Goal: Transaction & Acquisition: Purchase product/service

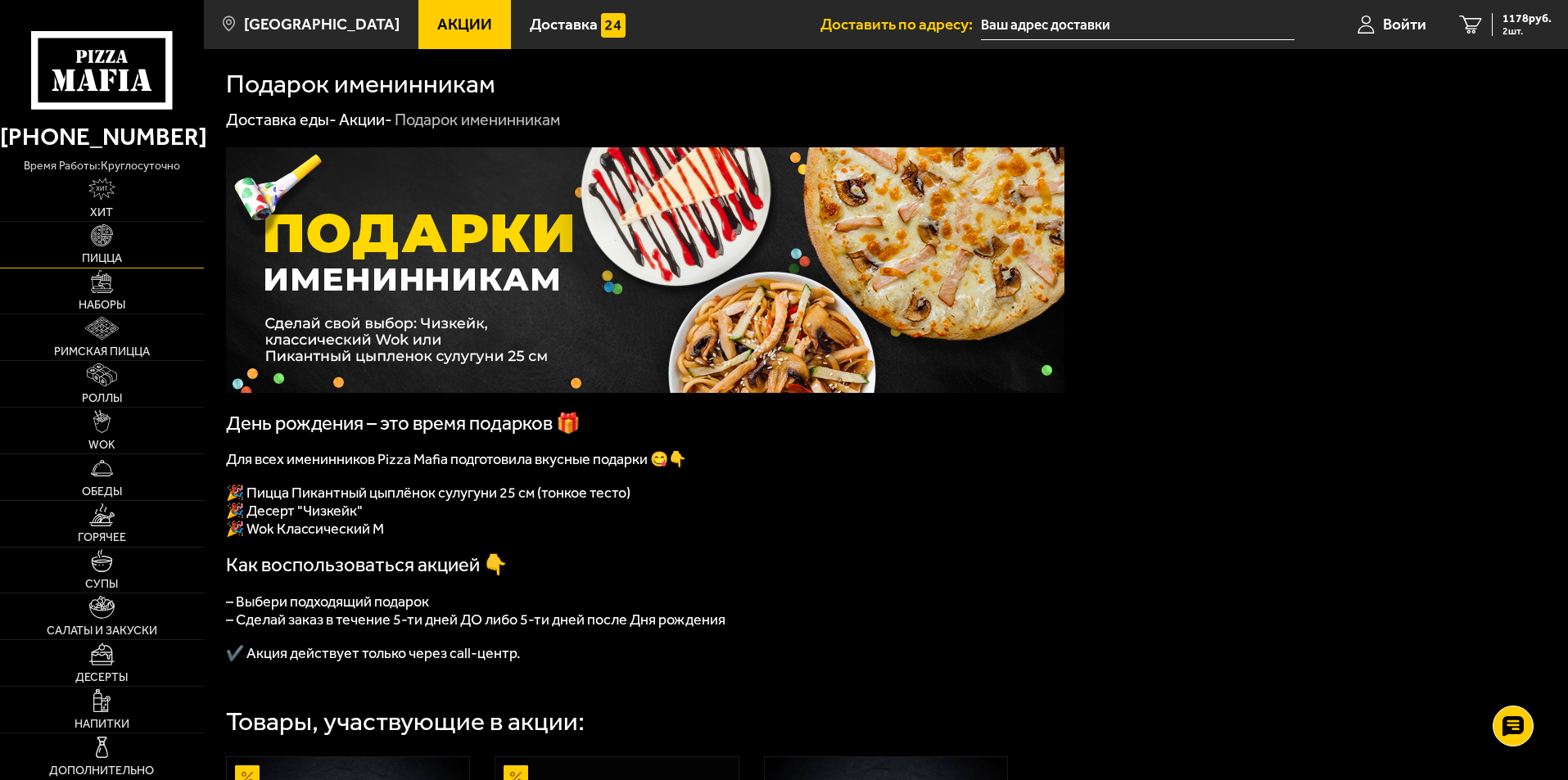
click at [111, 253] on span "Пицца" at bounding box center [102, 258] width 40 height 12
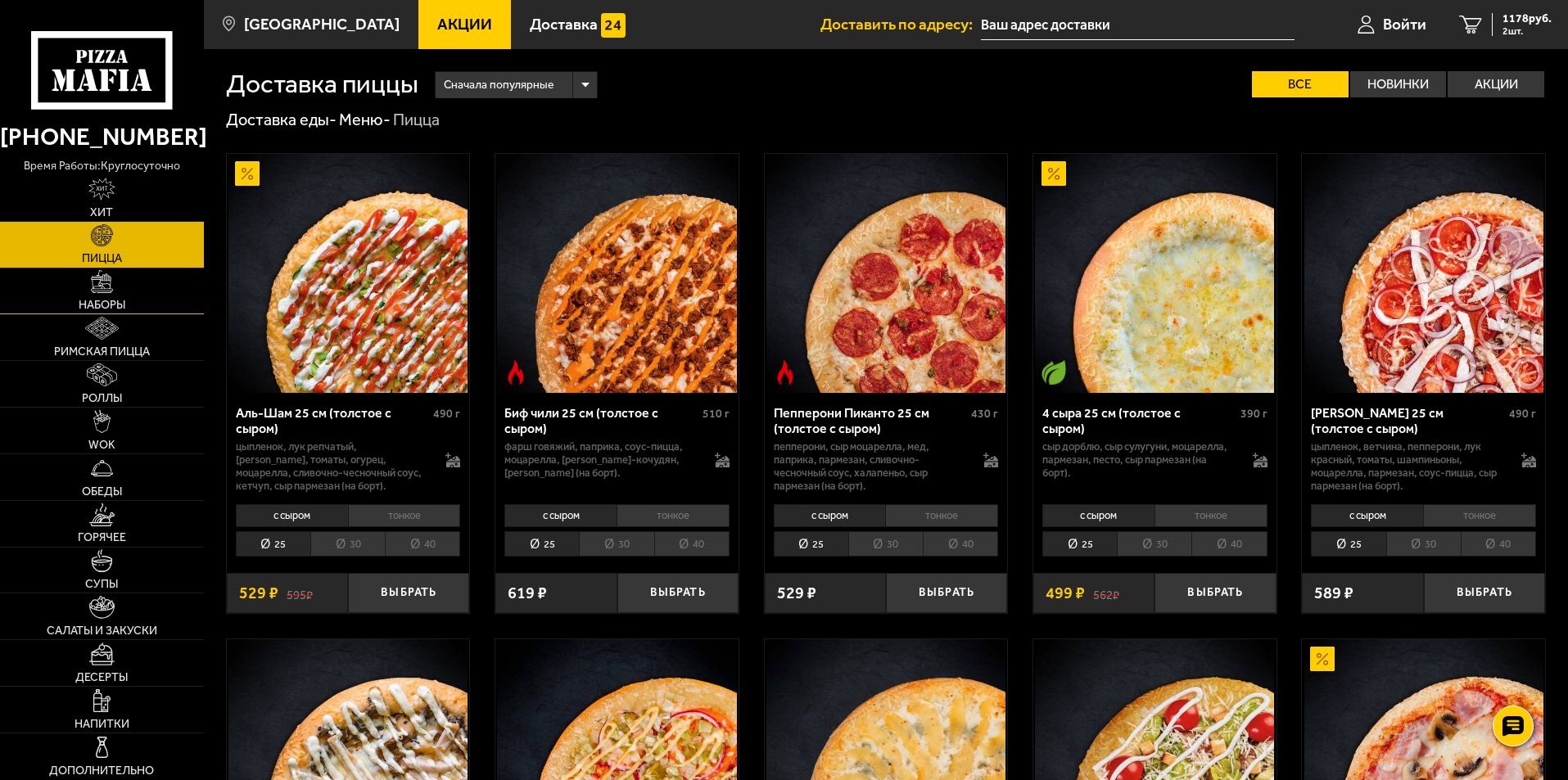
click at [120, 300] on span "Наборы" at bounding box center [102, 305] width 47 height 12
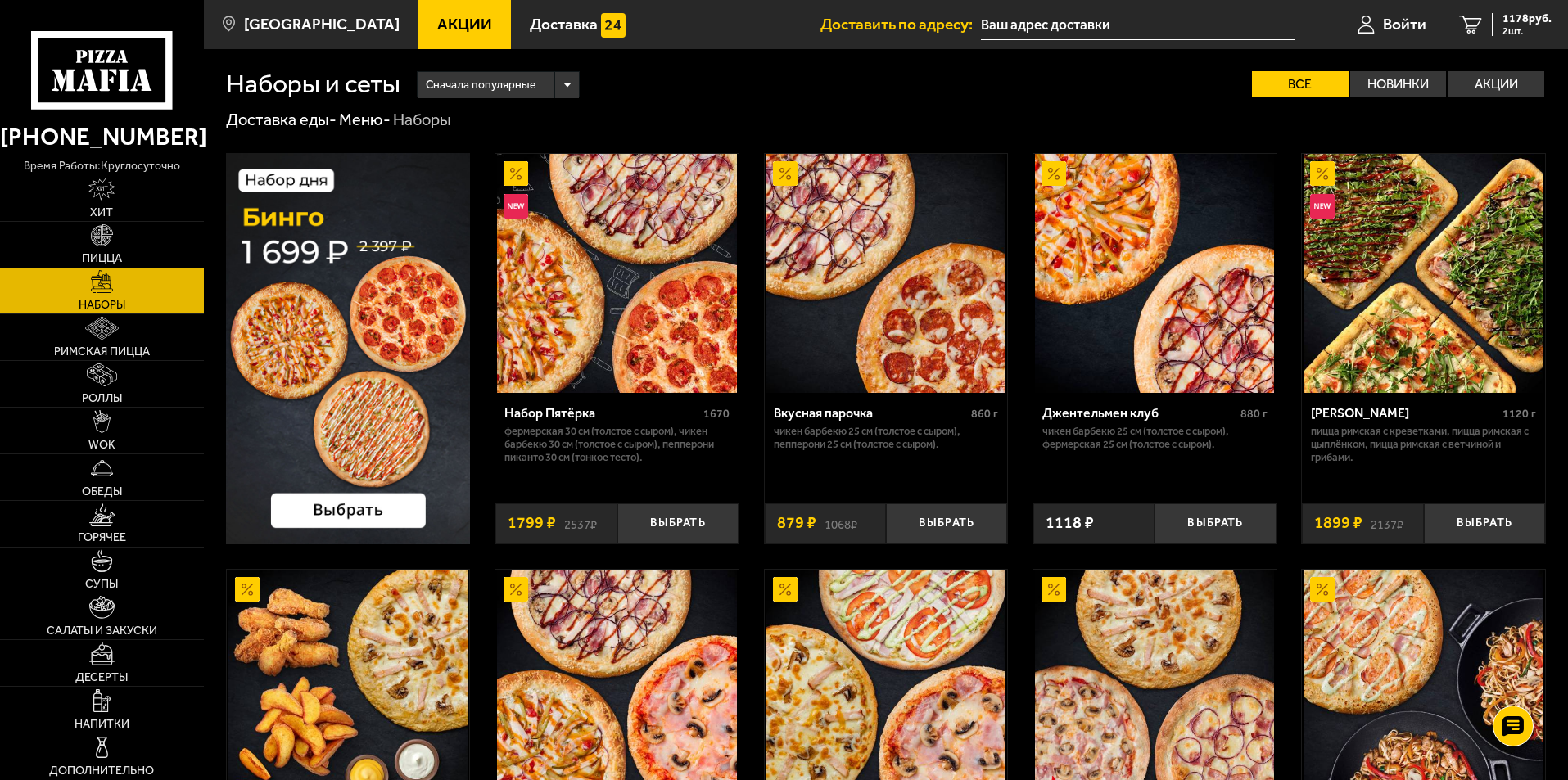
click at [343, 517] on img at bounding box center [348, 348] width 245 height 391
click at [791, 96] on div "Сначала популярные Все Новинки Акции Пожелания Острое блюдо Фермерская 30 см (т…" at bounding box center [973, 84] width 1146 height 27
click at [365, 370] on img at bounding box center [348, 348] width 245 height 391
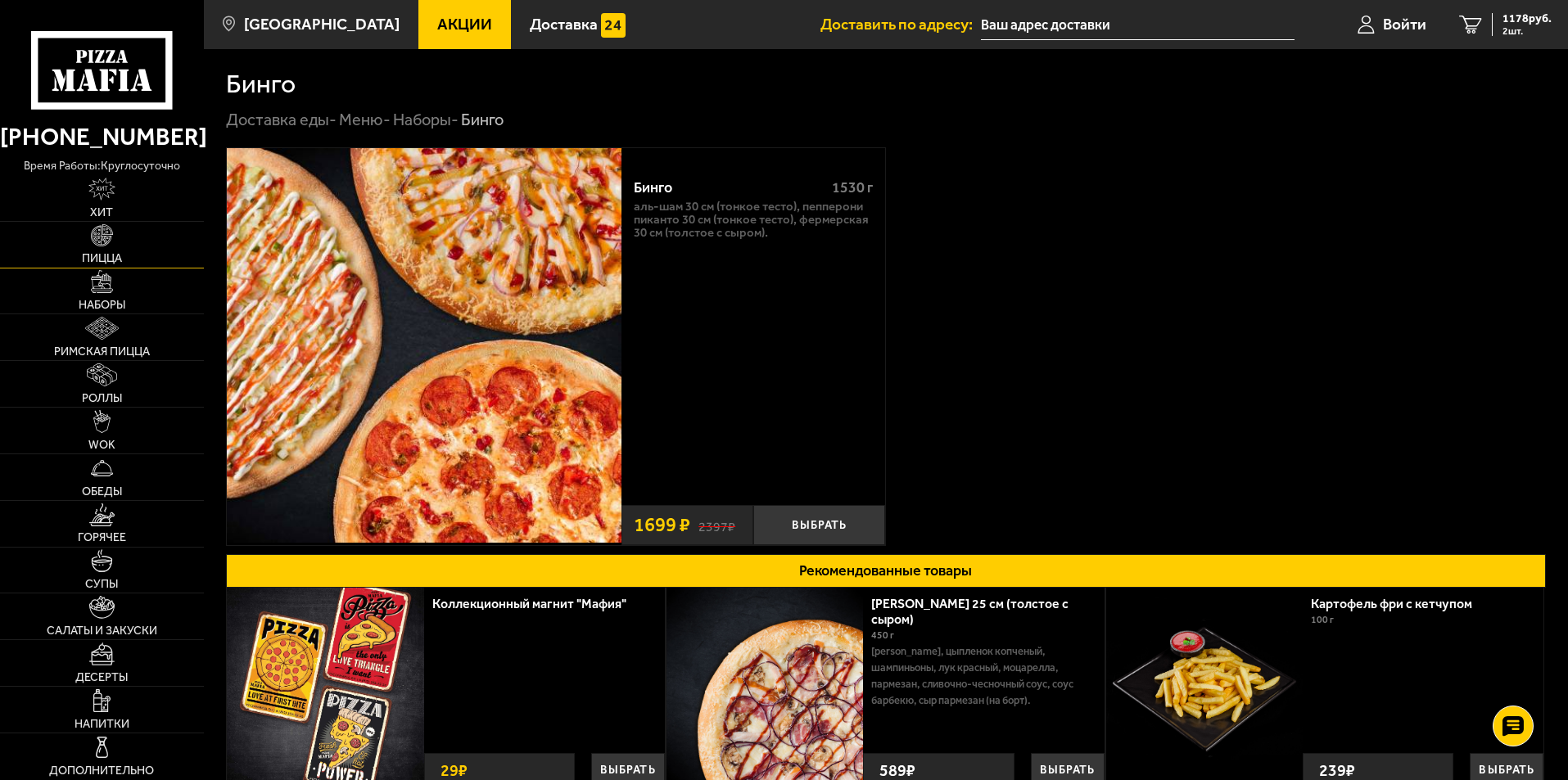
click at [115, 246] on link "Пицца" at bounding box center [102, 245] width 203 height 46
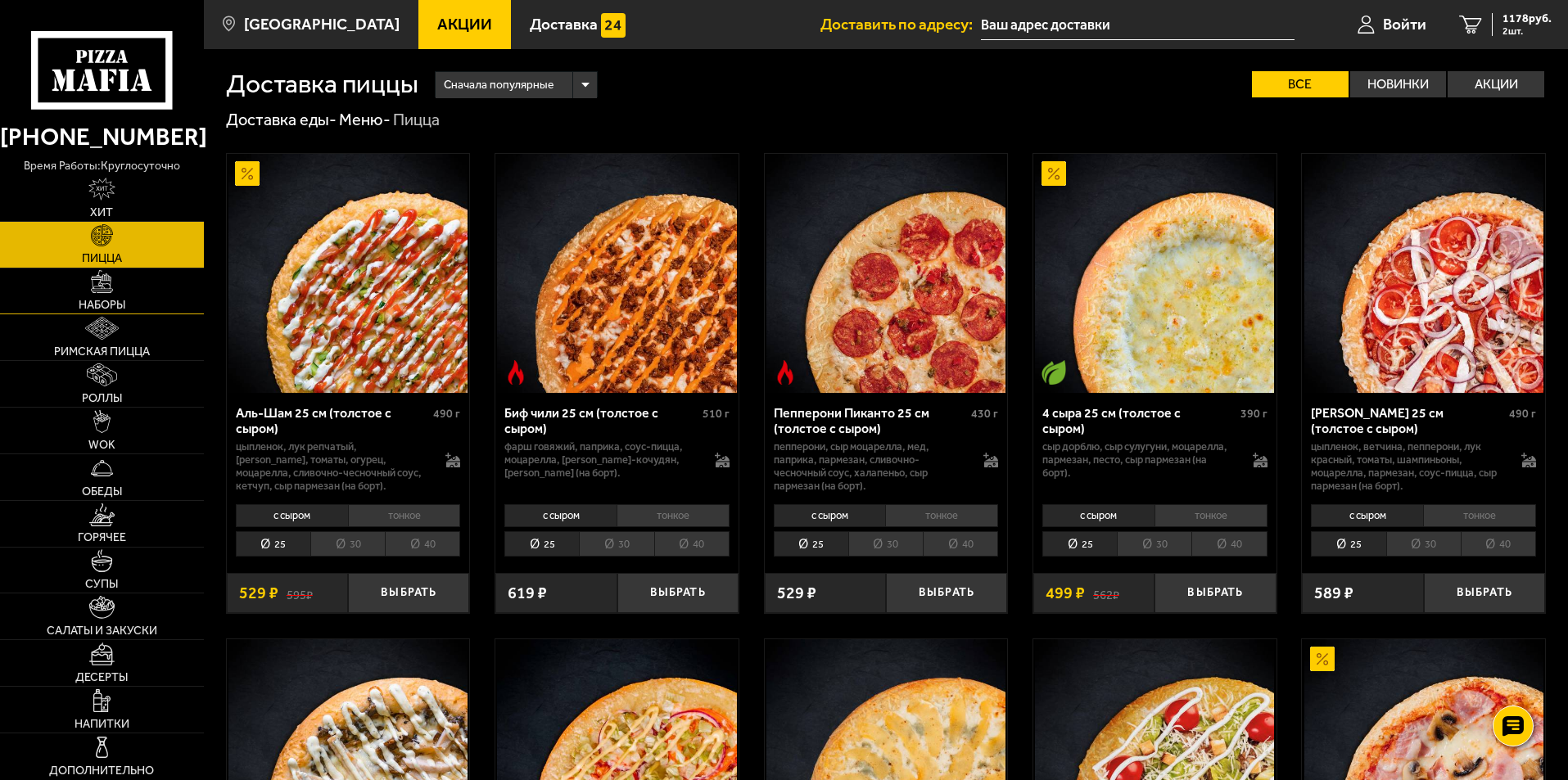
click at [108, 296] on link "Наборы" at bounding box center [102, 291] width 203 height 46
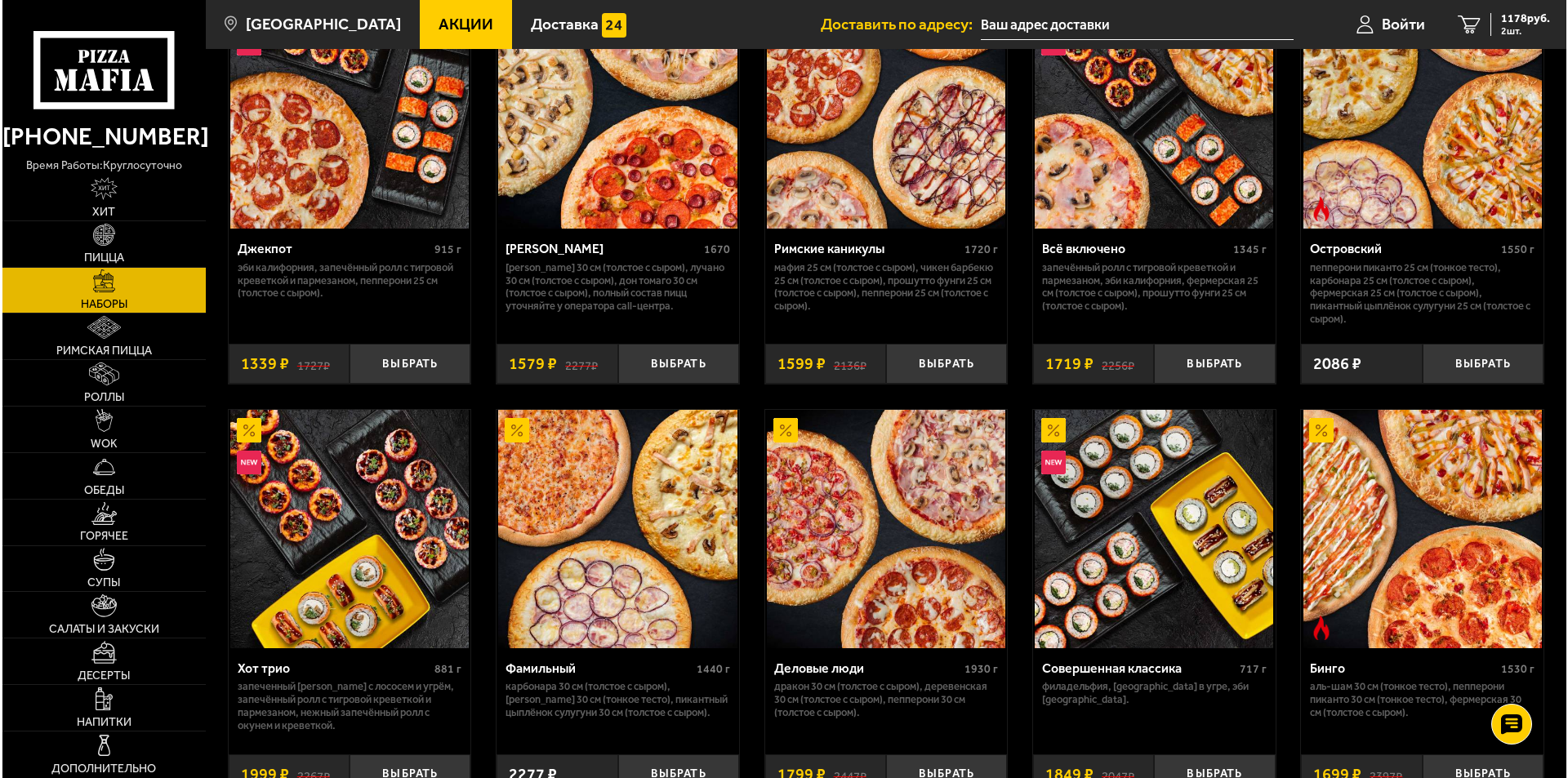
scroll to position [1551, 0]
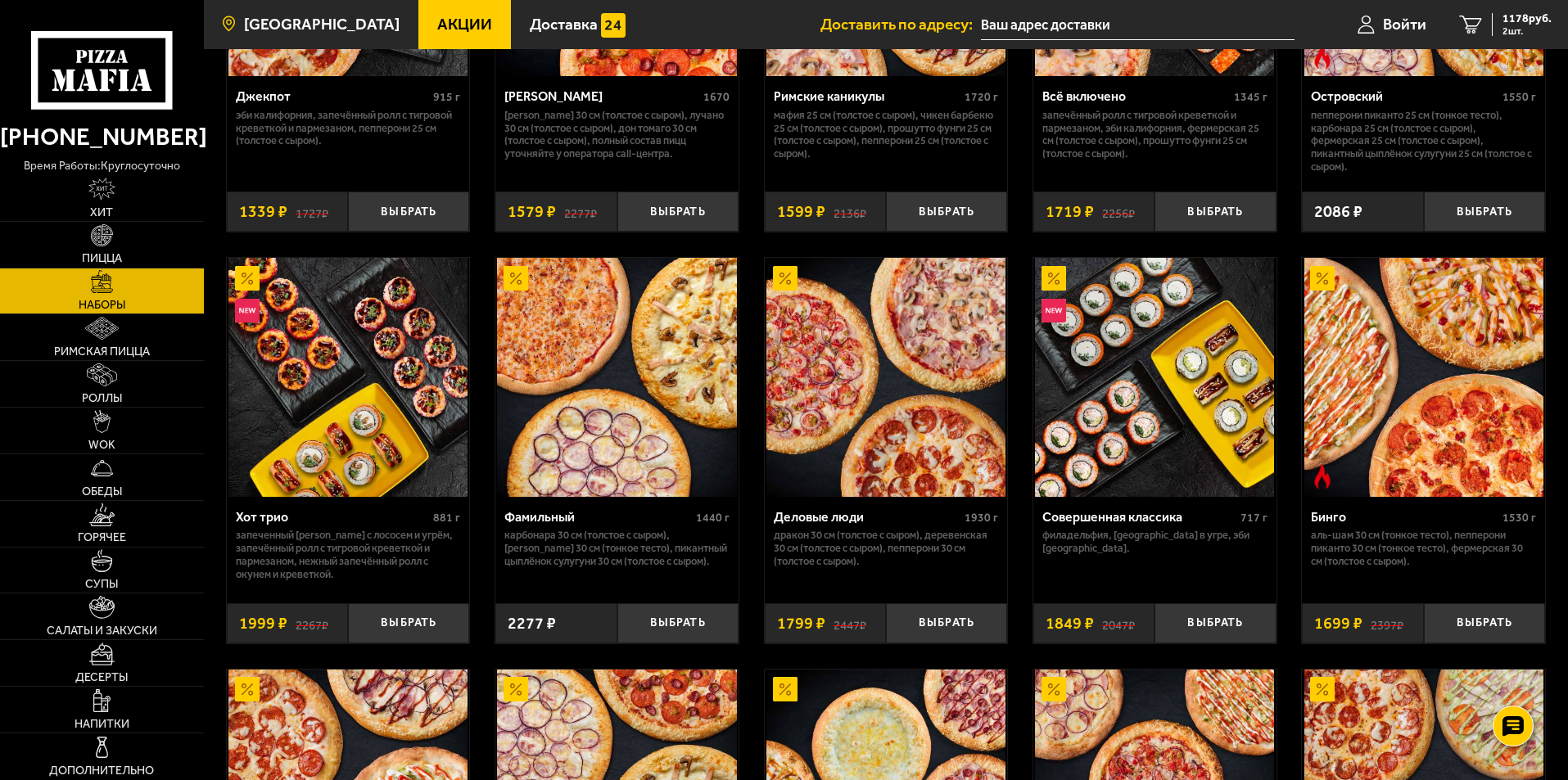
click at [310, 35] on link "[GEOGRAPHIC_DATA]" at bounding box center [311, 25] width 214 height 49
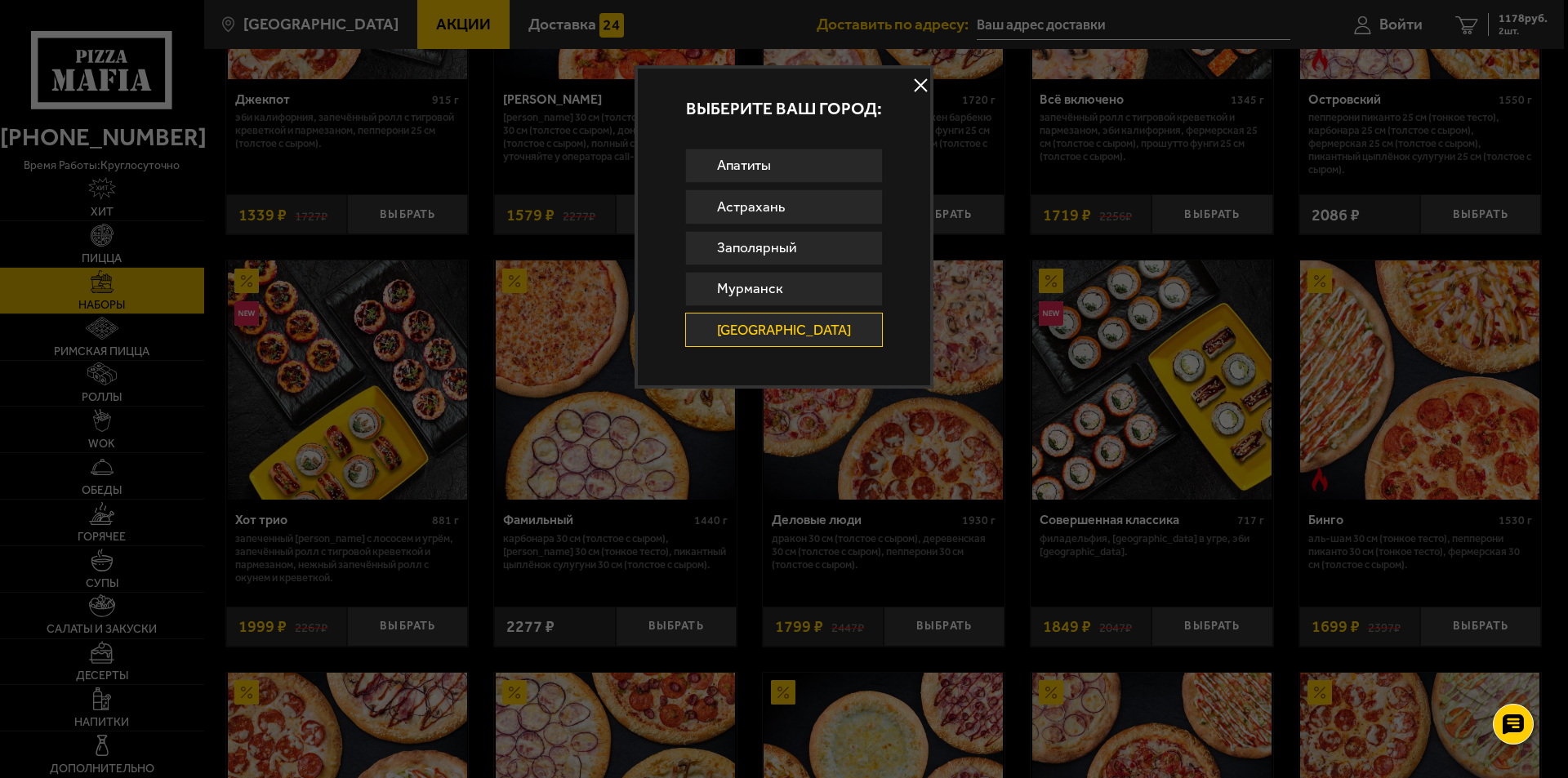
click at [754, 327] on link "[GEOGRAPHIC_DATA]" at bounding box center [784, 330] width 198 height 35
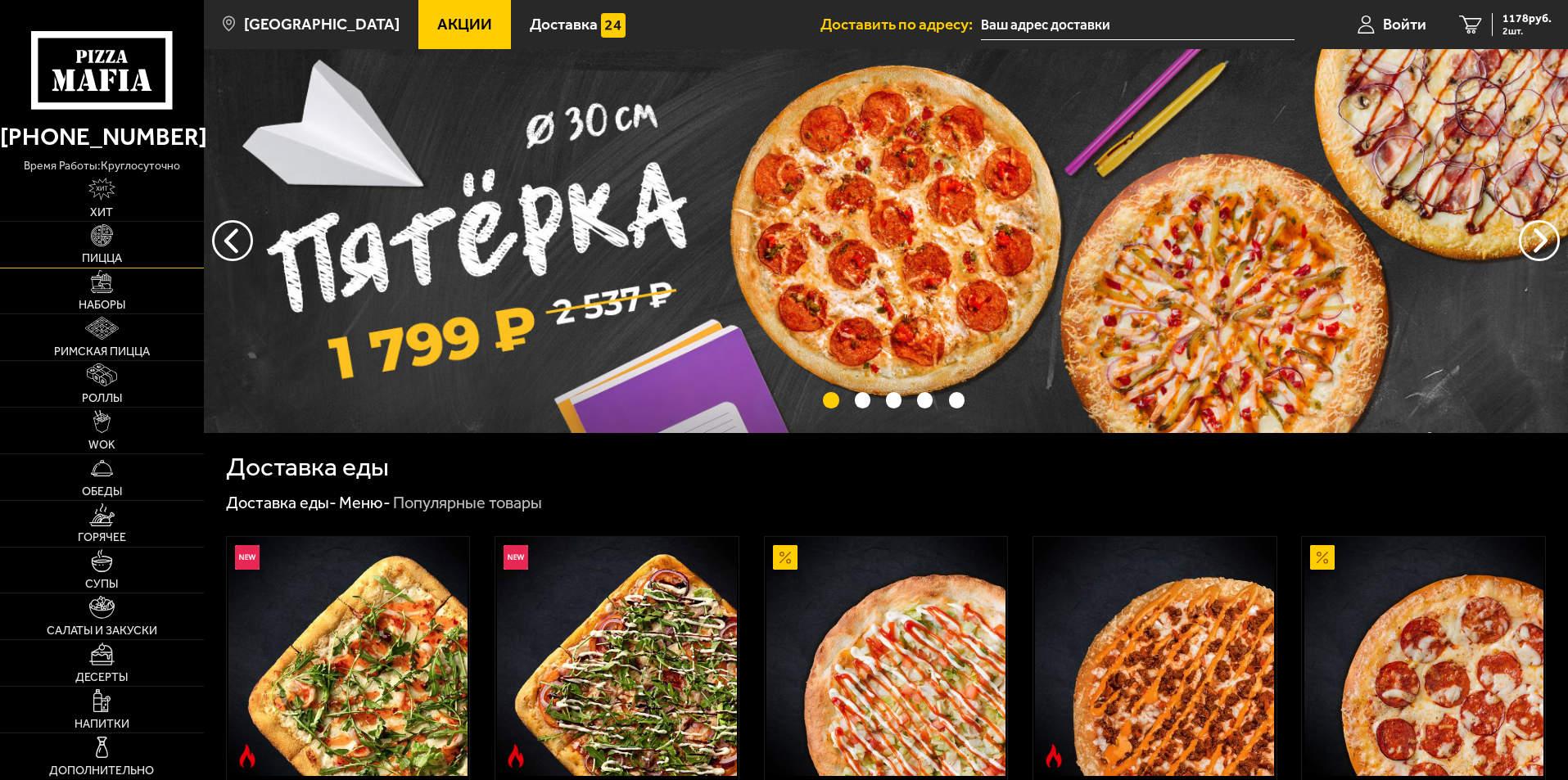
click at [110, 247] on img at bounding box center [102, 236] width 23 height 23
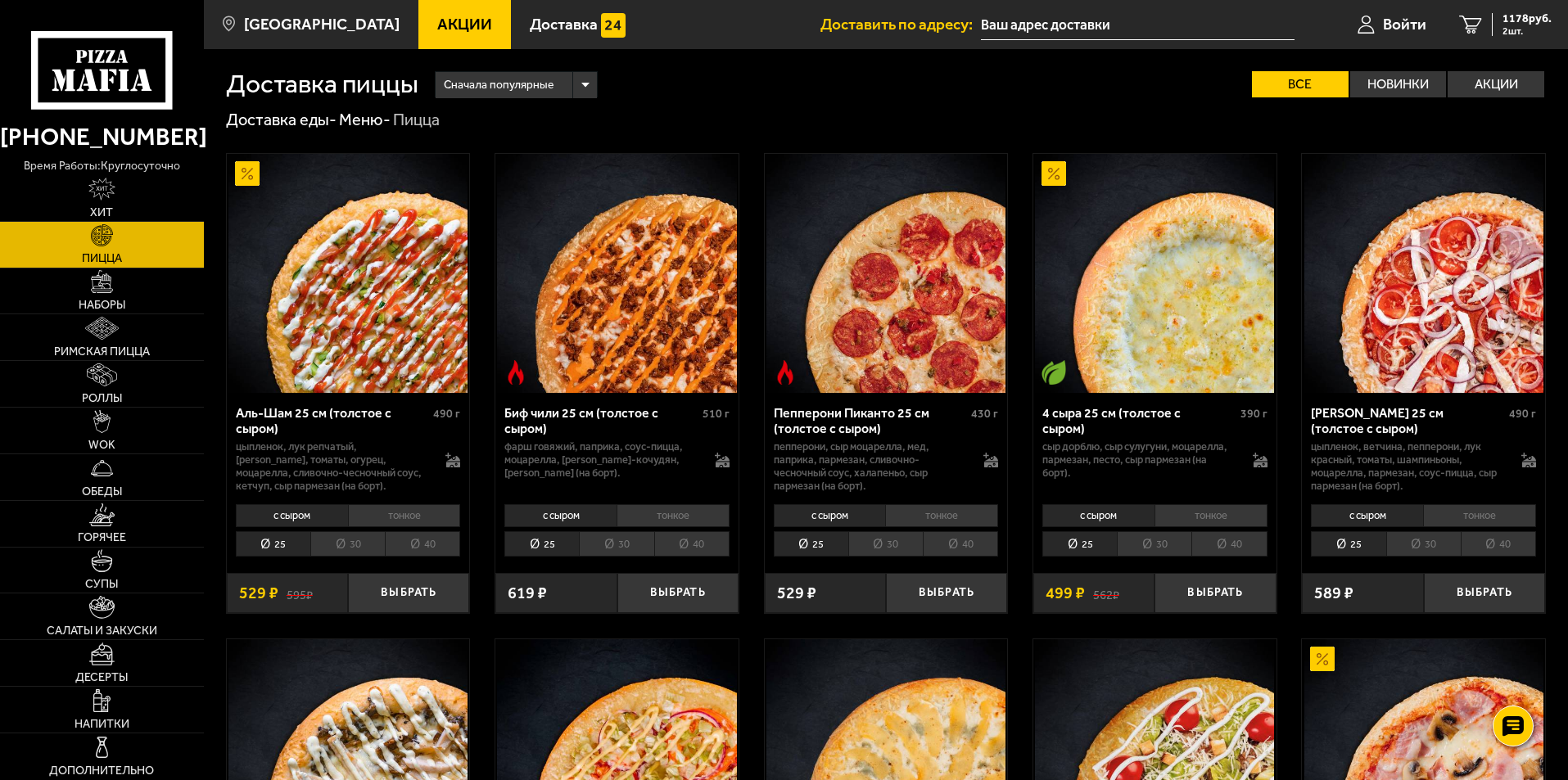
click at [788, 90] on div "Сначала популярные Все Новинки Акции Пожелания Острое блюдо Вегетарианское блюд…" at bounding box center [982, 84] width 1127 height 27
click at [700, 96] on div "Сначала популярные Все Новинки Акции Пожелания Острое блюдо Вегетарианское блюд…" at bounding box center [982, 84] width 1127 height 27
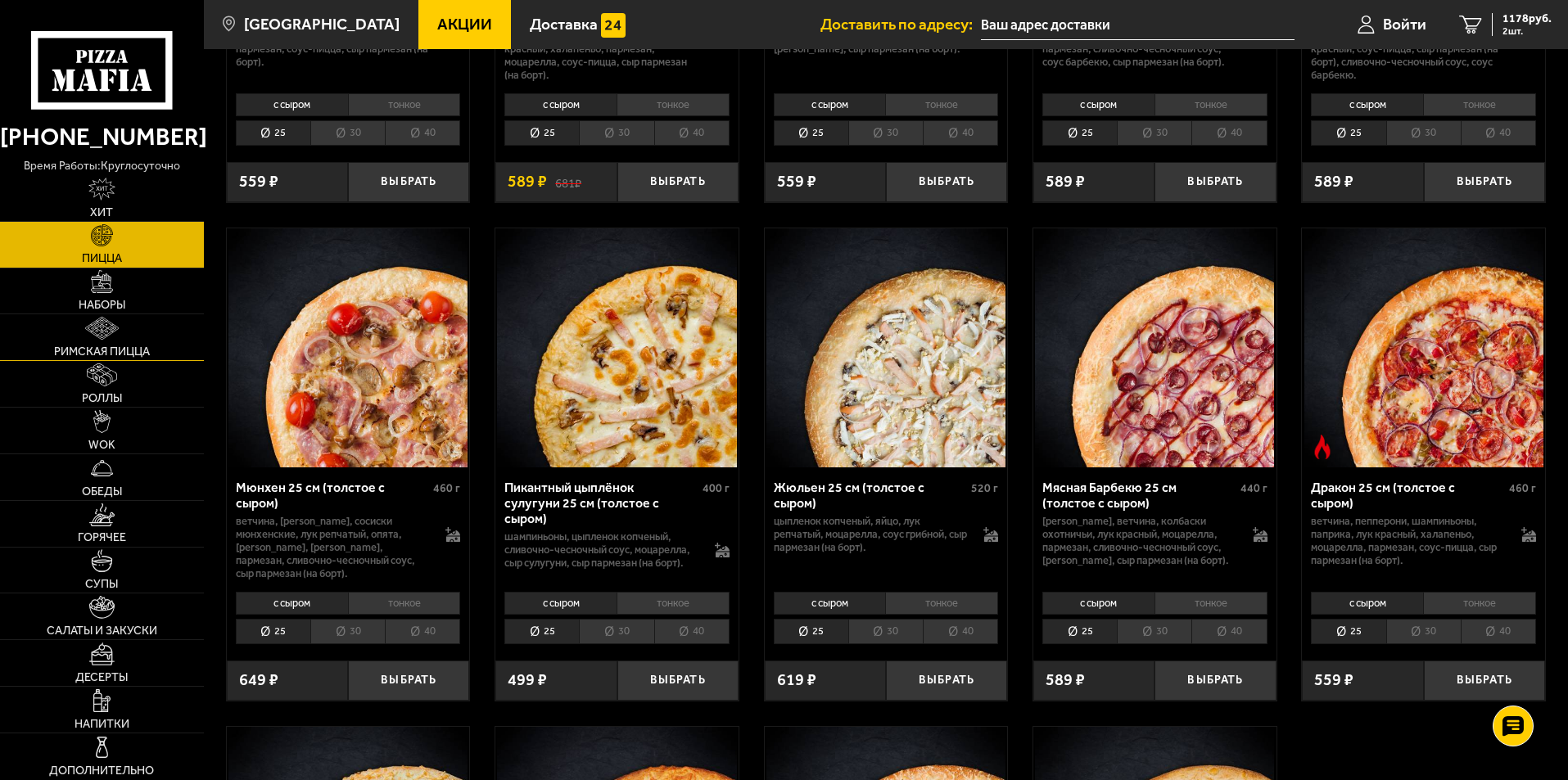
scroll to position [1897, 0]
click at [113, 240] on img at bounding box center [102, 236] width 23 height 23
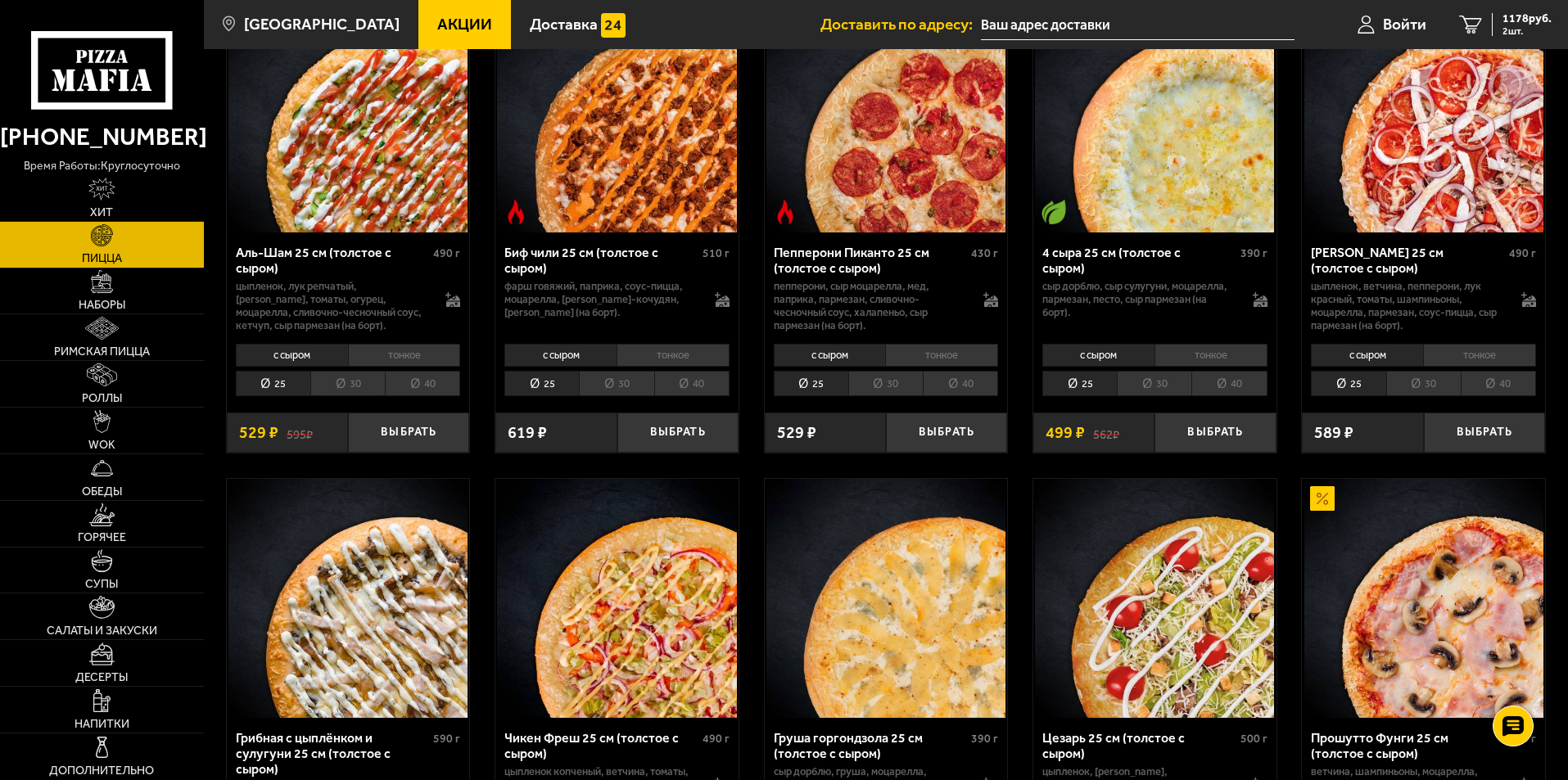
scroll to position [0, 0]
